Goal: Task Accomplishment & Management: Manage account settings

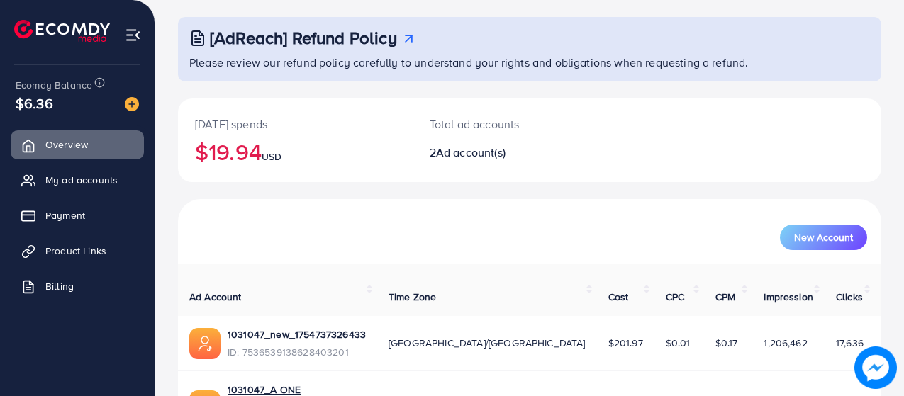
scroll to position [147, 0]
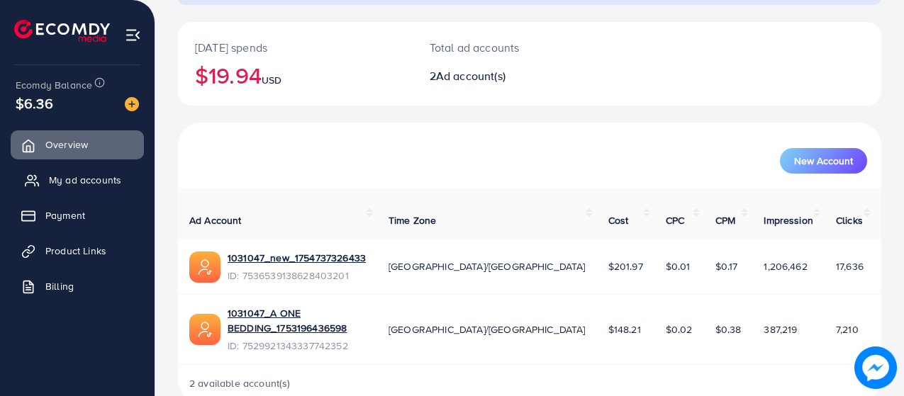
click at [104, 189] on link "My ad accounts" at bounding box center [77, 180] width 133 height 28
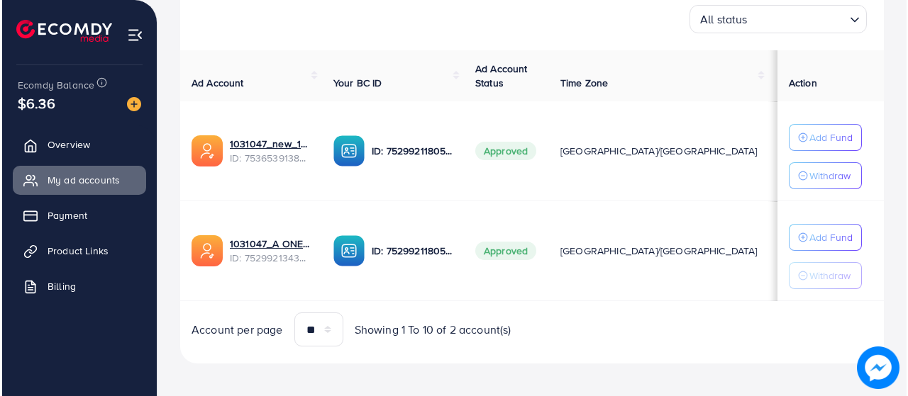
scroll to position [232, 0]
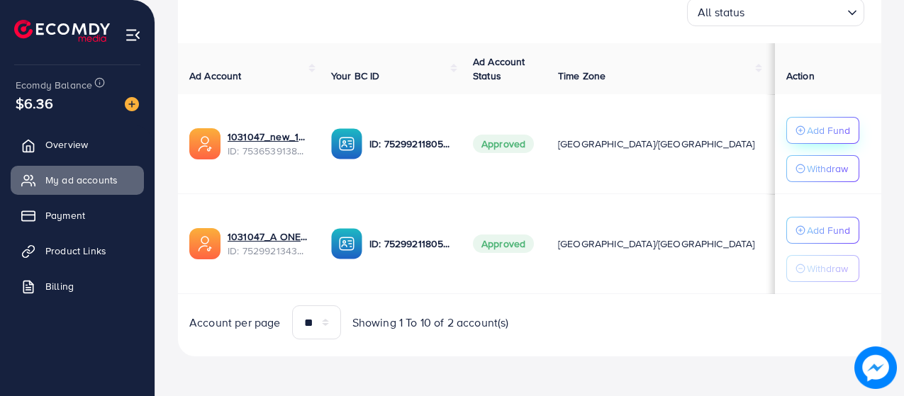
click at [815, 135] on p "Add Fund" at bounding box center [828, 130] width 43 height 17
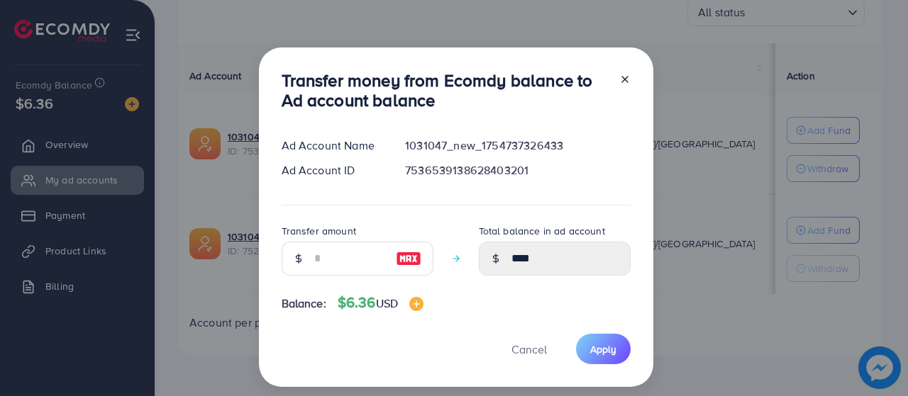
click at [401, 265] on img at bounding box center [409, 258] width 26 height 17
type input "*"
type input "*****"
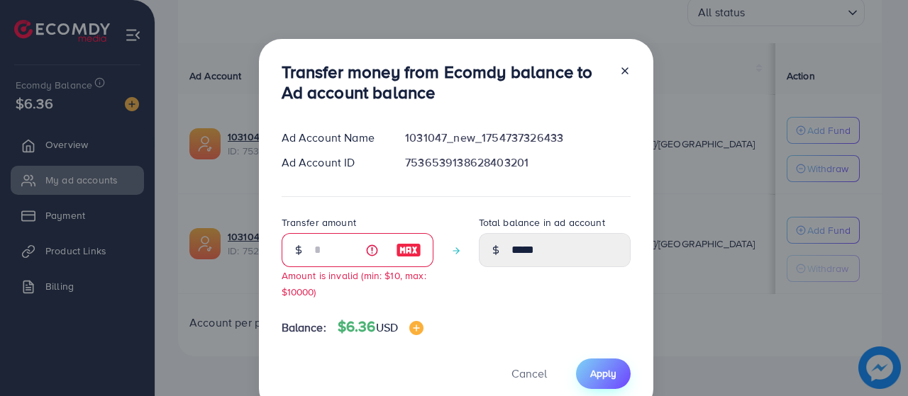
click at [600, 373] on span "Apply" at bounding box center [603, 374] width 26 height 14
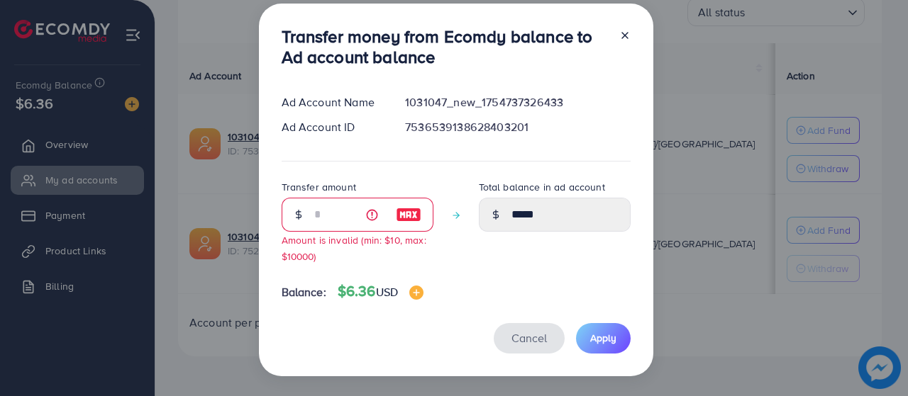
click at [511, 339] on span "Cancel" at bounding box center [528, 338] width 35 height 16
type input "****"
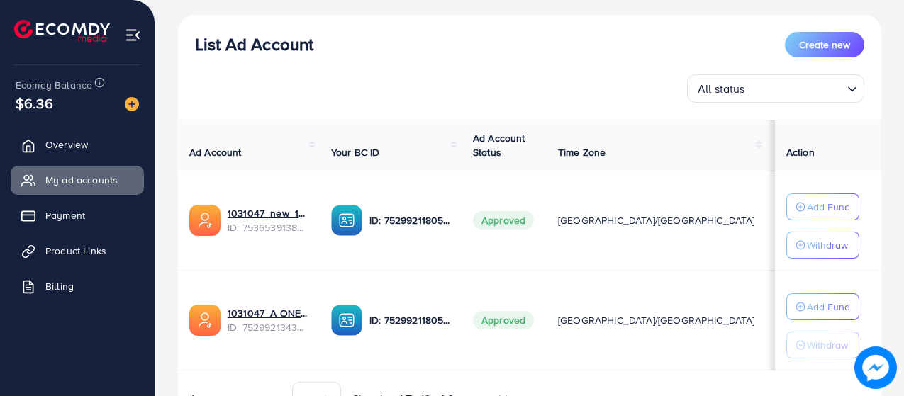
scroll to position [19, 0]
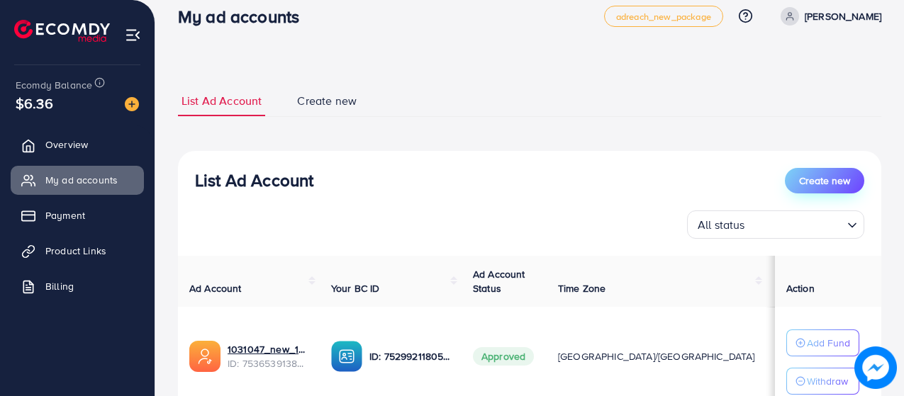
click at [820, 174] on span "Create new" at bounding box center [824, 181] width 51 height 14
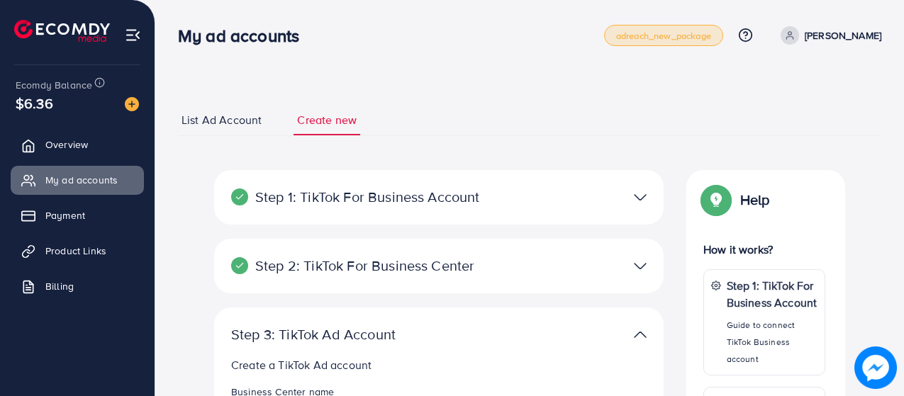
click at [706, 39] on span "adreach_new_package" at bounding box center [663, 35] width 95 height 9
